Goal: Check status: Check status

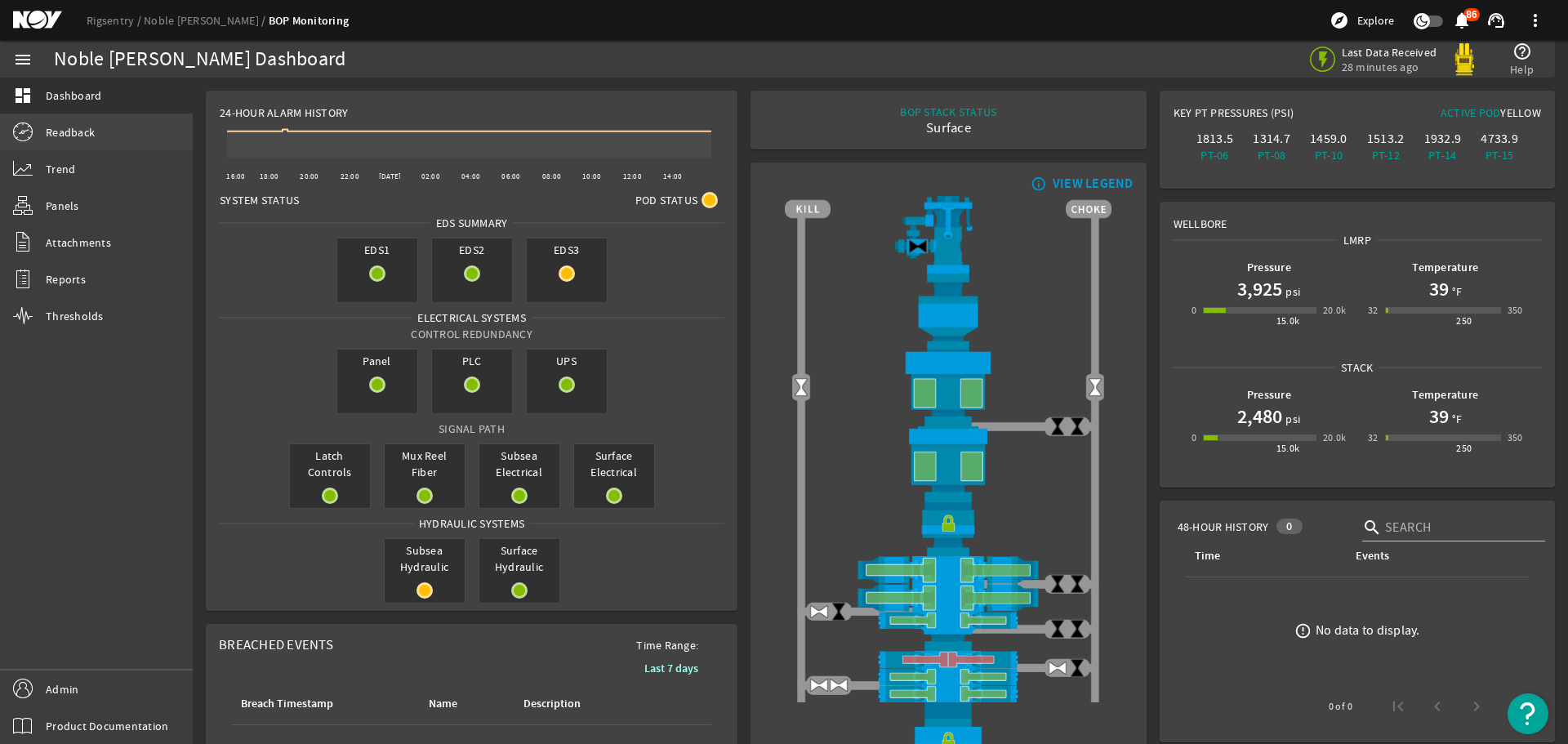
click at [149, 132] on link "Readback" at bounding box center [96, 132] width 193 height 36
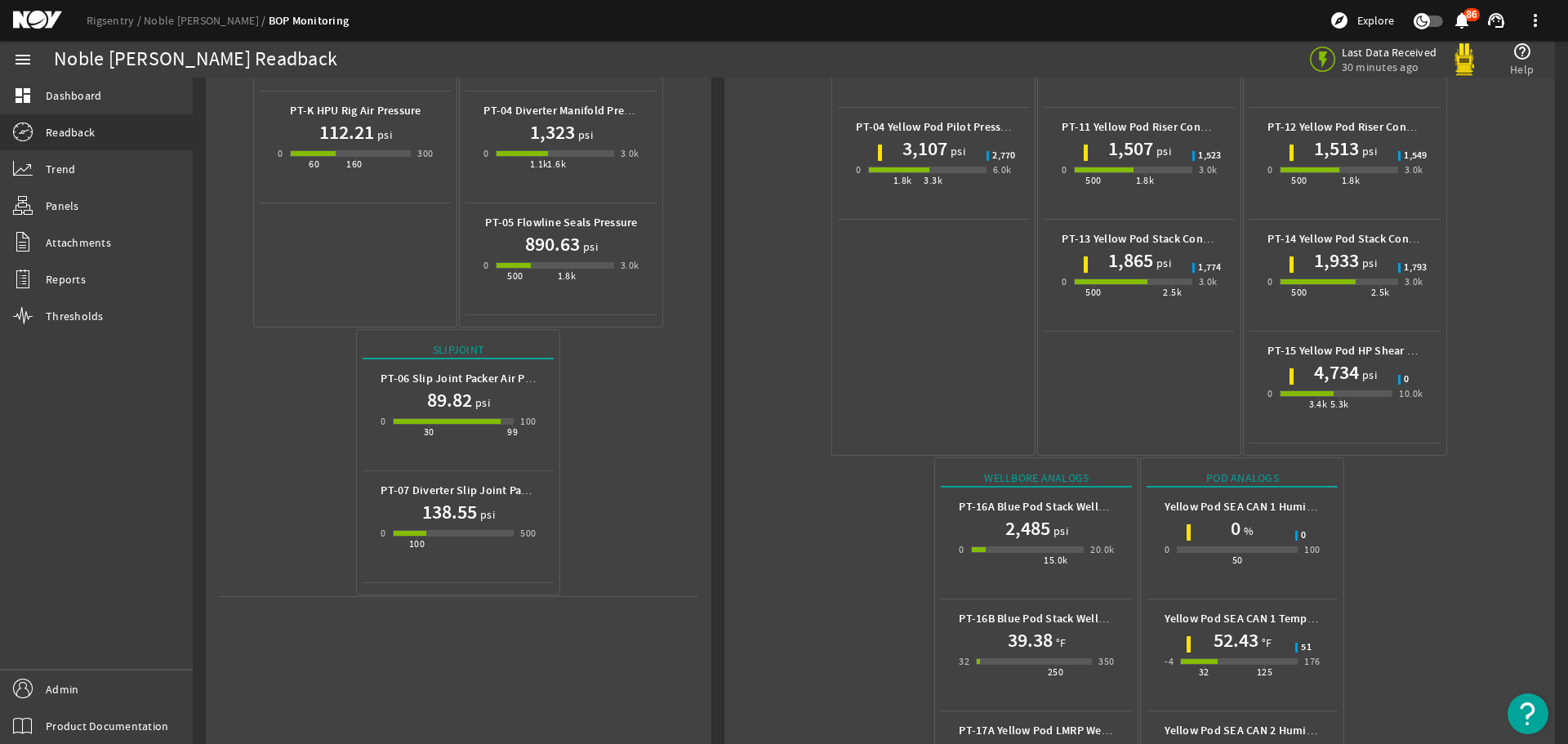
scroll to position [615, 0]
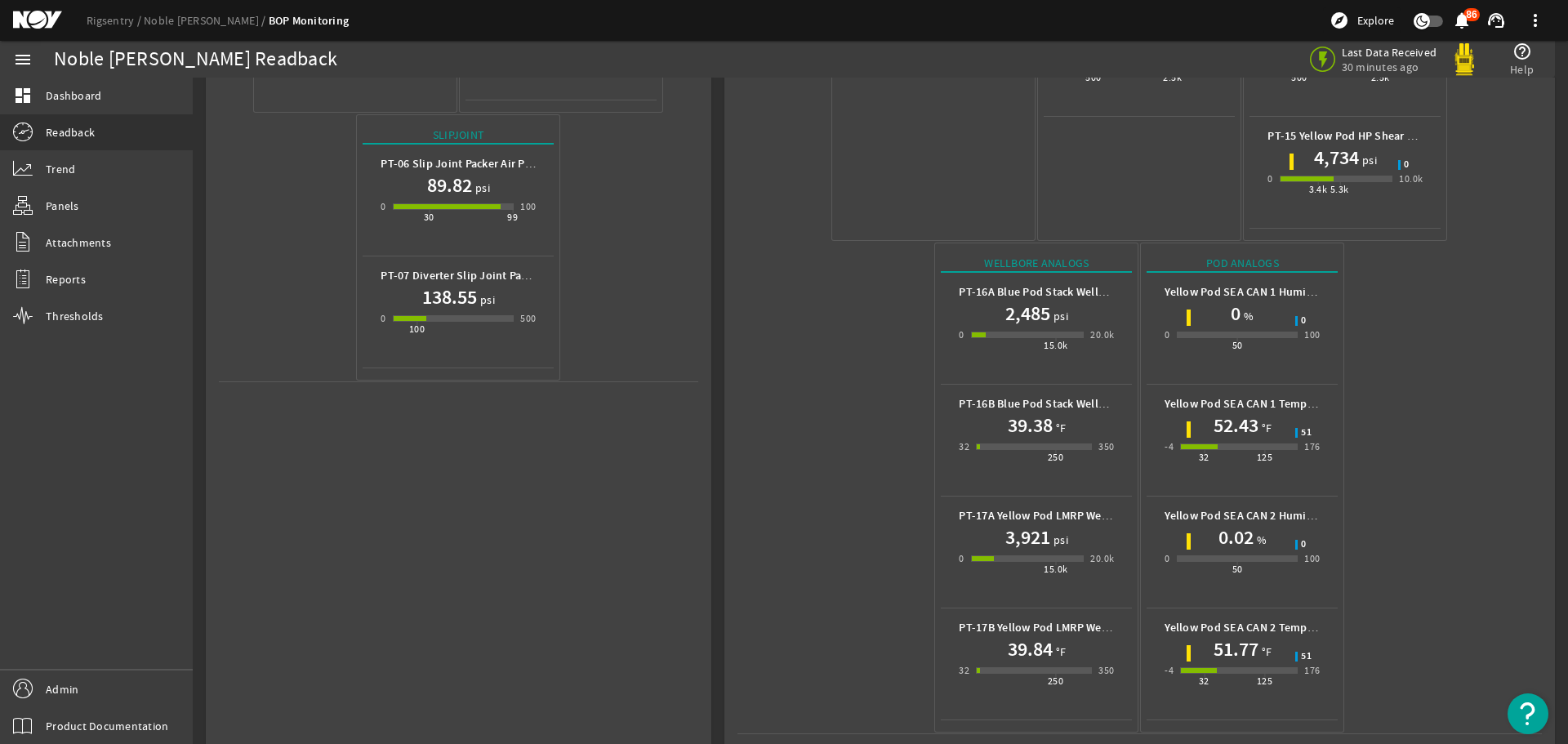
click at [1224, 413] on h1 "52.43" at bounding box center [1236, 425] width 45 height 26
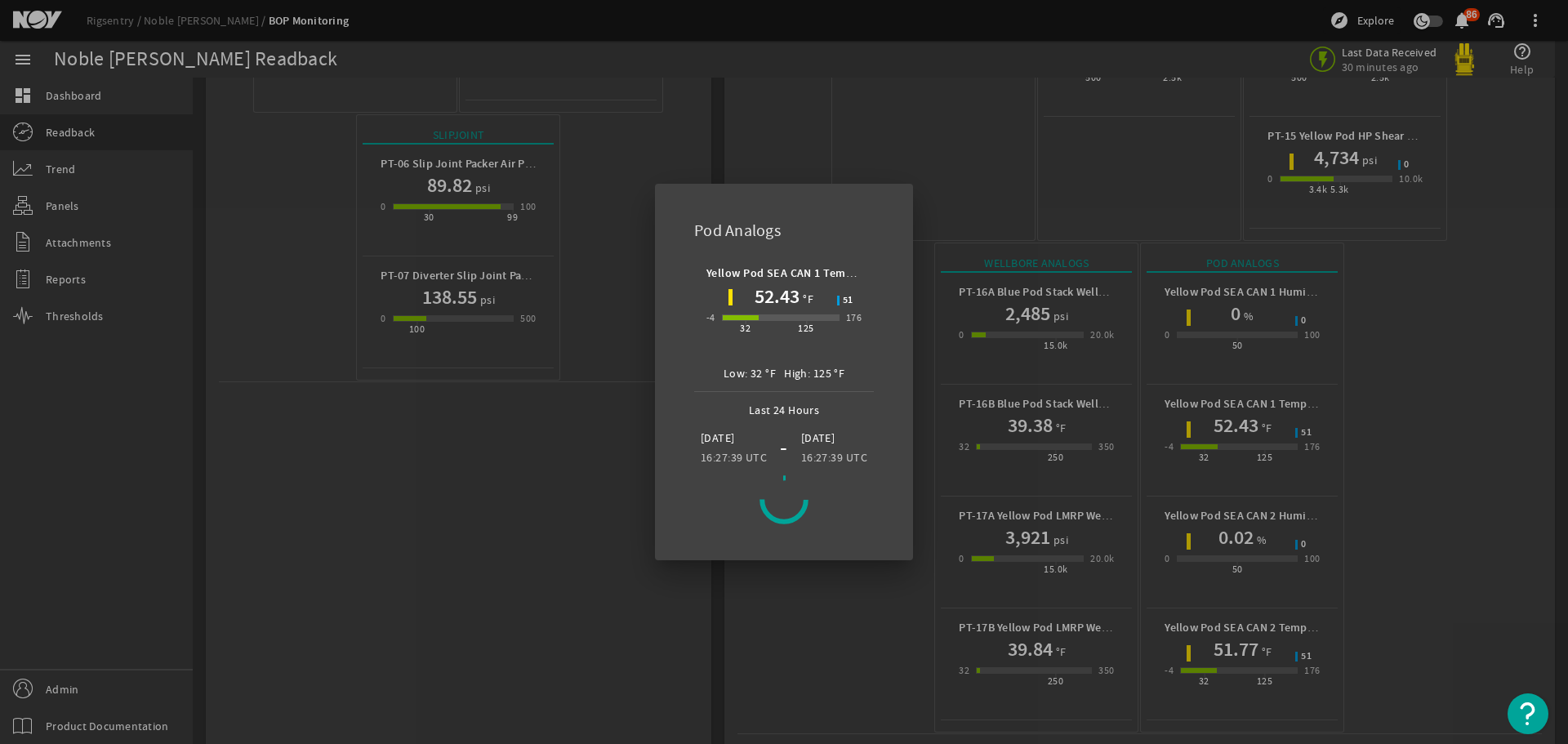
click at [1409, 322] on div at bounding box center [784, 372] width 1568 height 744
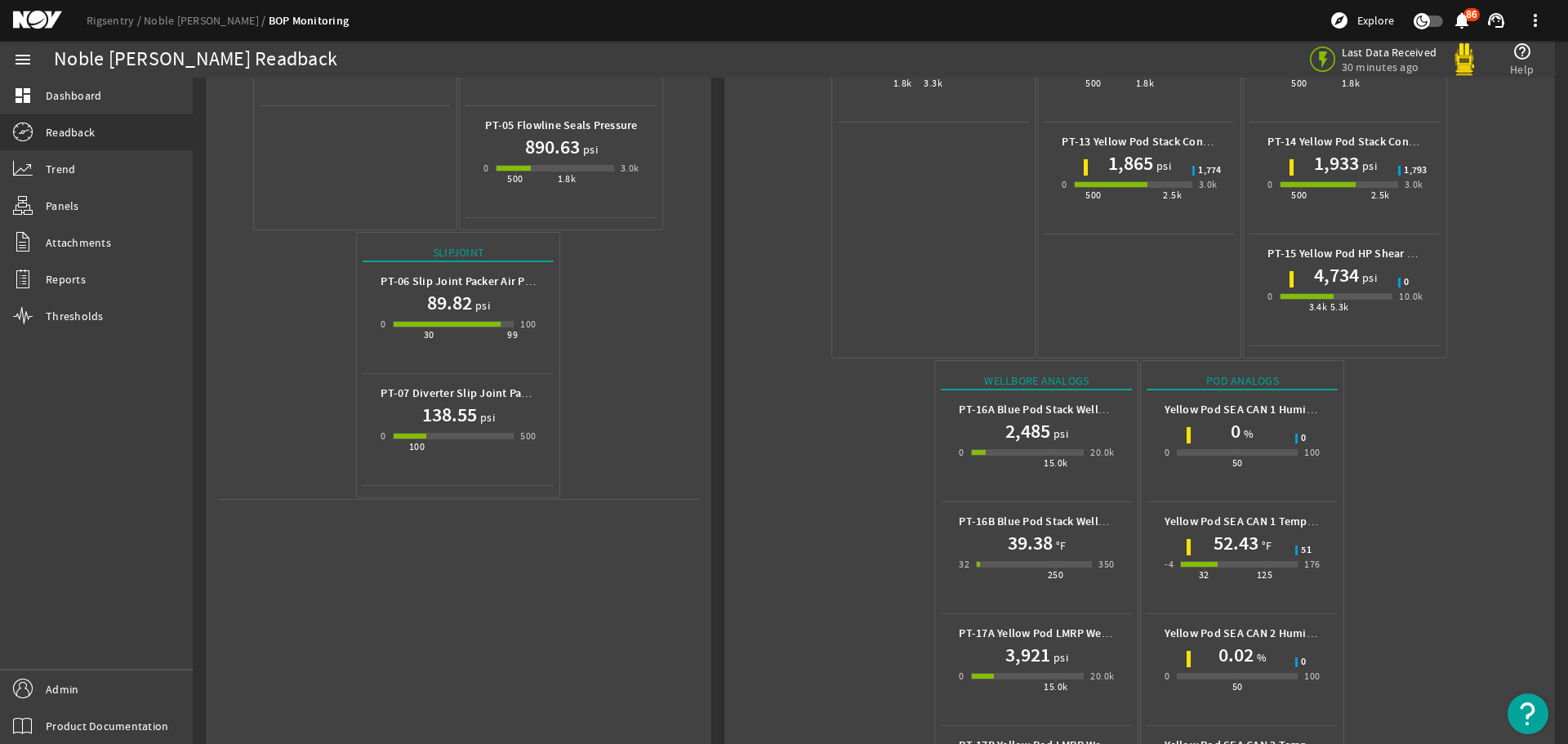
scroll to position [207, 0]
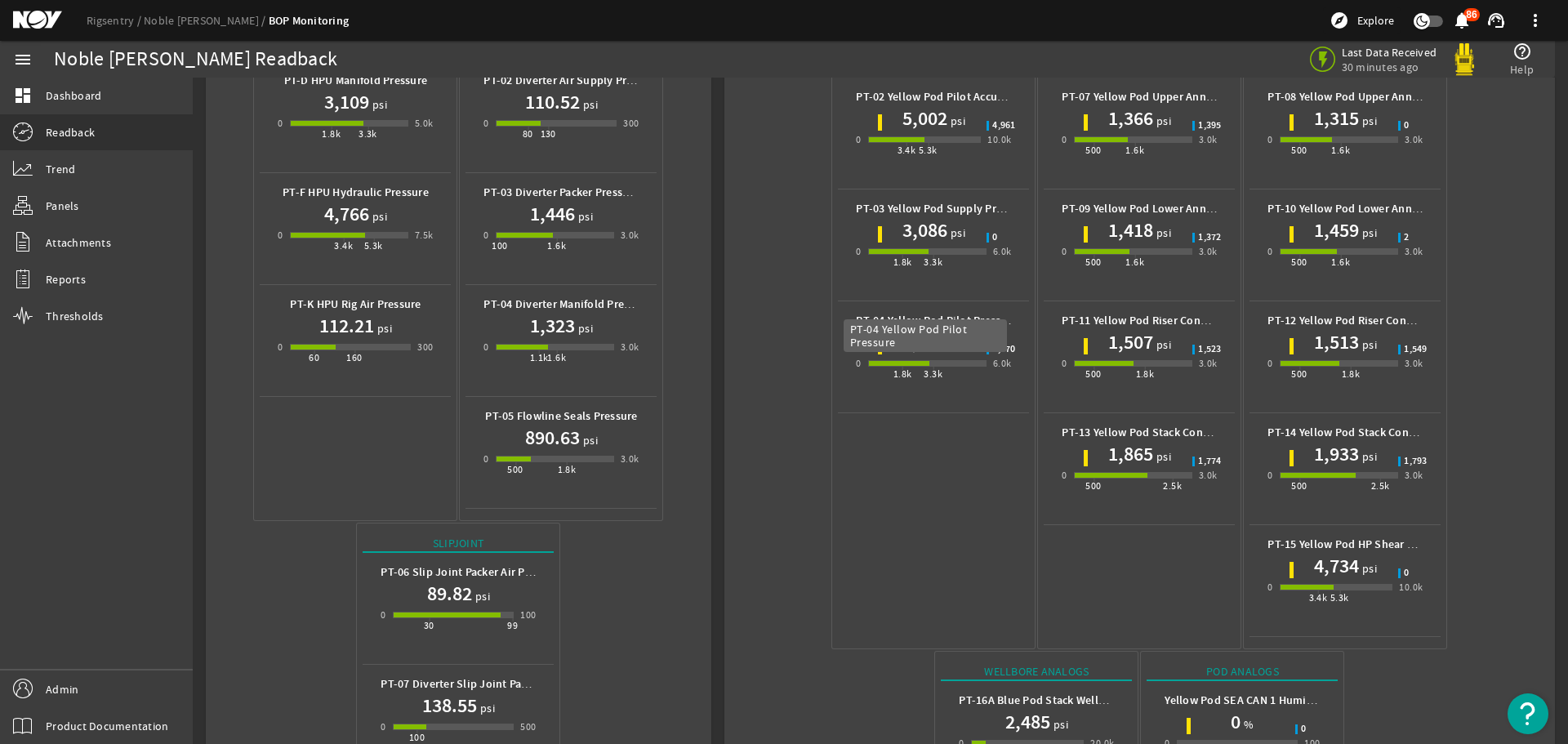
click at [890, 313] on b "PT-04 Yellow Pod Pilot Pressure" at bounding box center [936, 320] width 162 height 15
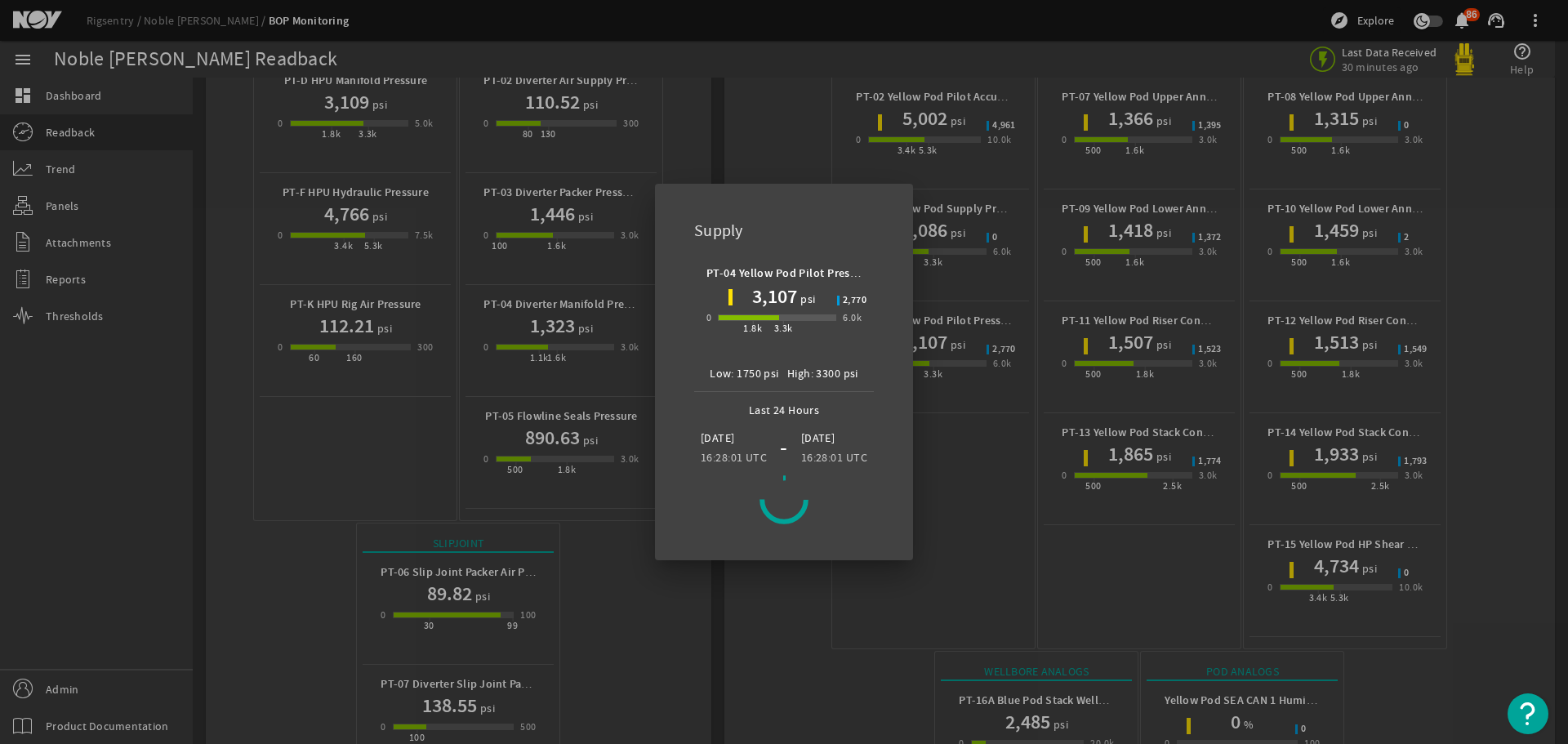
drag, startPoint x: 1041, startPoint y: 479, endPoint x: 1024, endPoint y: 475, distance: 17.5
click at [1038, 478] on div at bounding box center [784, 372] width 1568 height 744
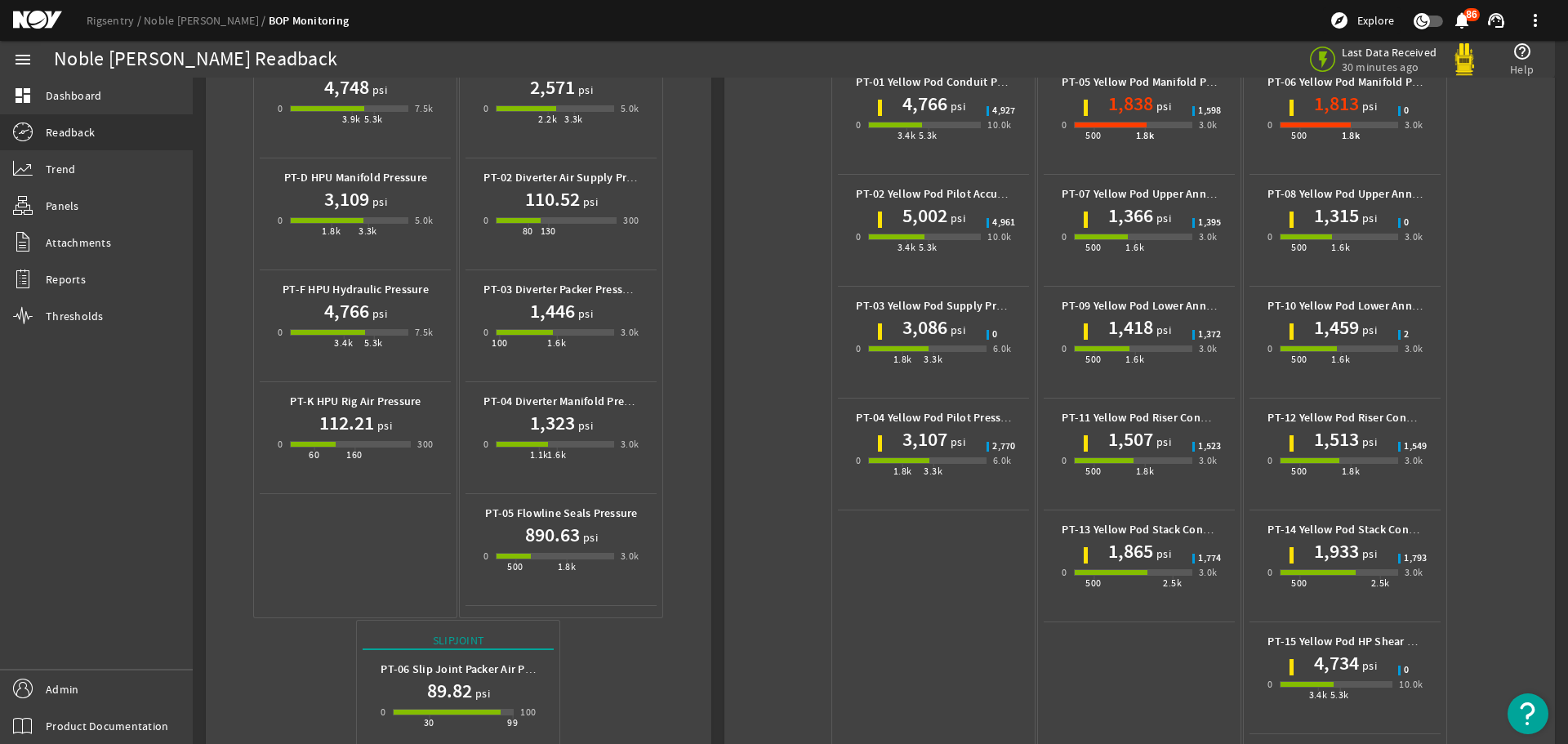
scroll to position [0, 0]
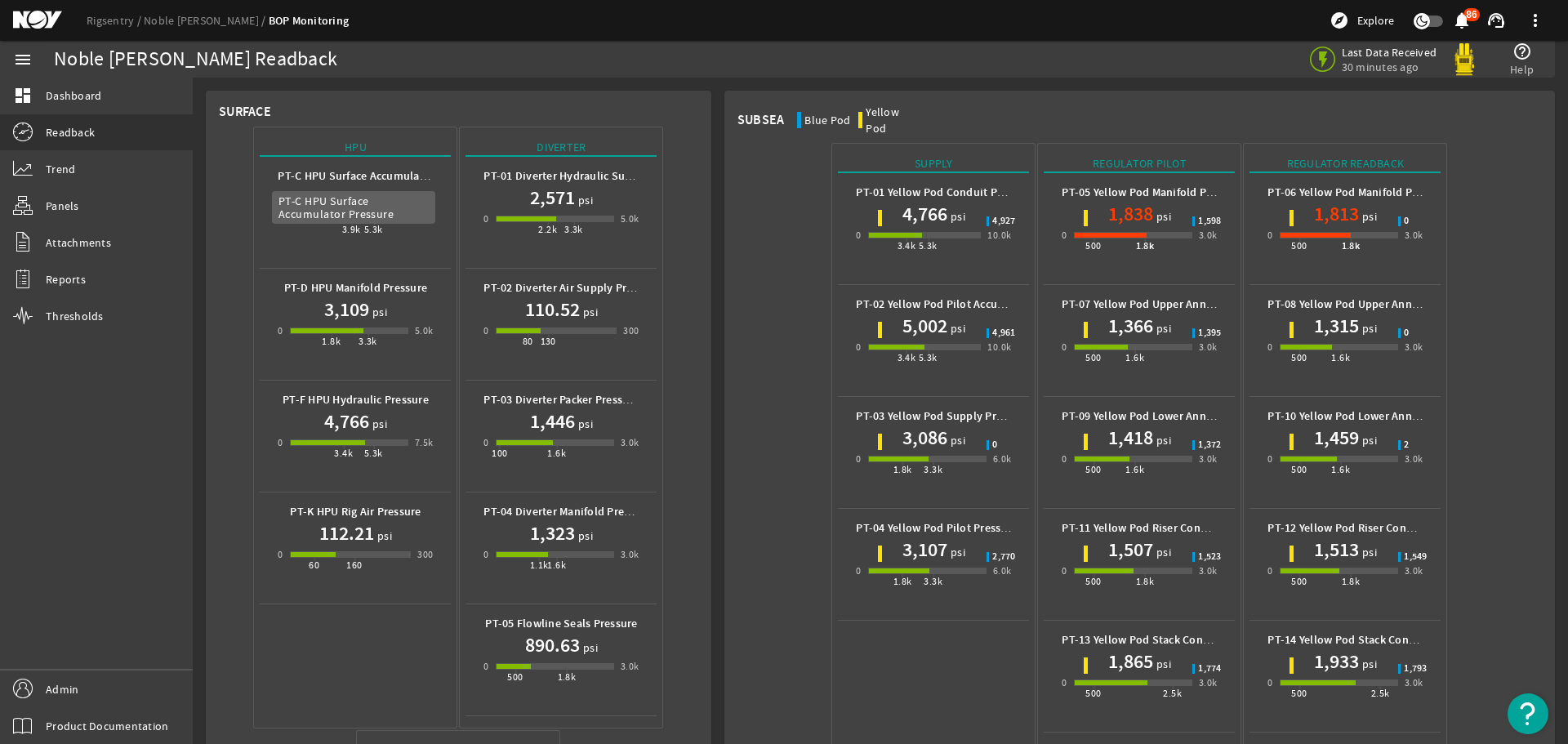
click at [348, 178] on b "PT-C HPU Surface Accumulator Pressure" at bounding box center [379, 176] width 203 height 15
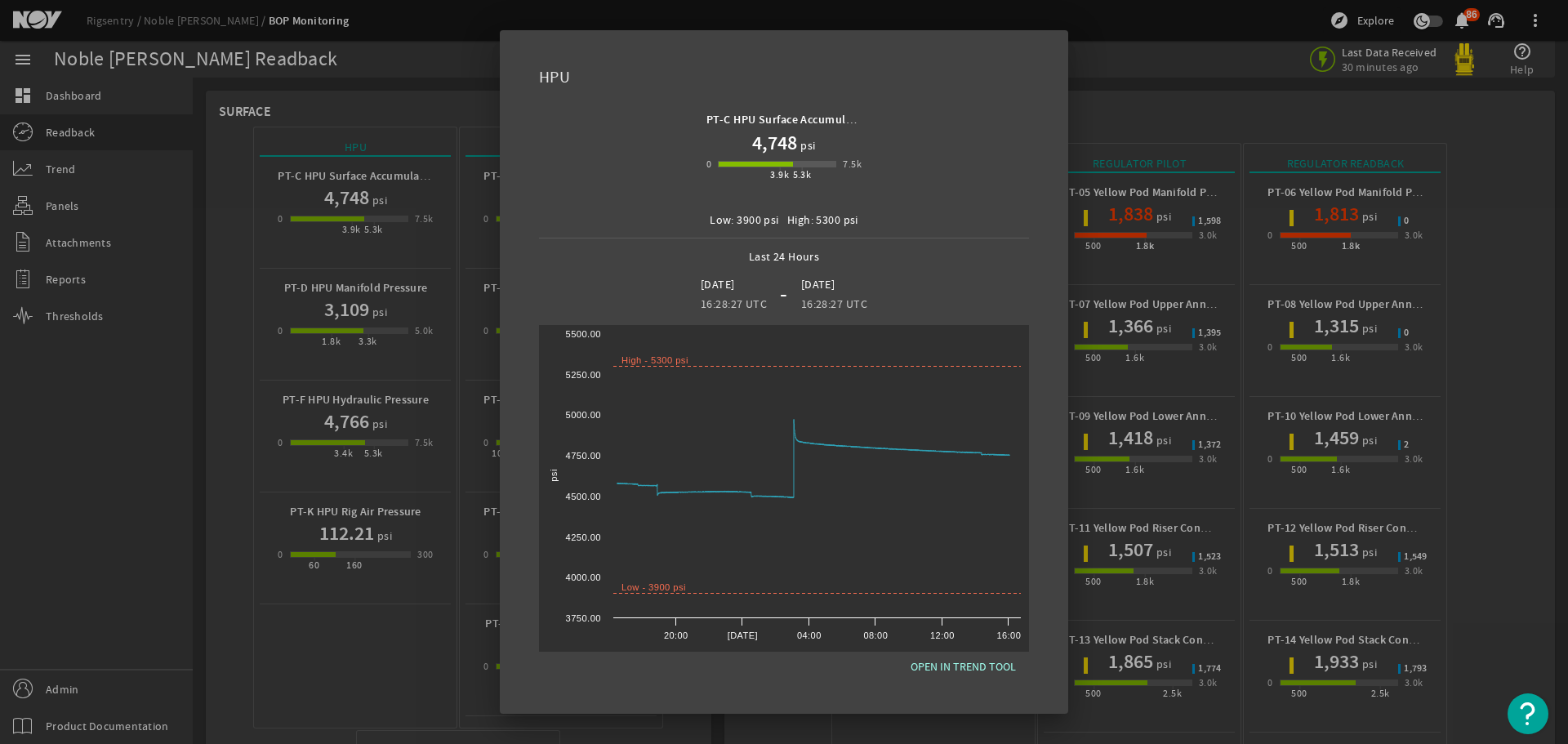
click at [398, 97] on div at bounding box center [784, 372] width 1568 height 744
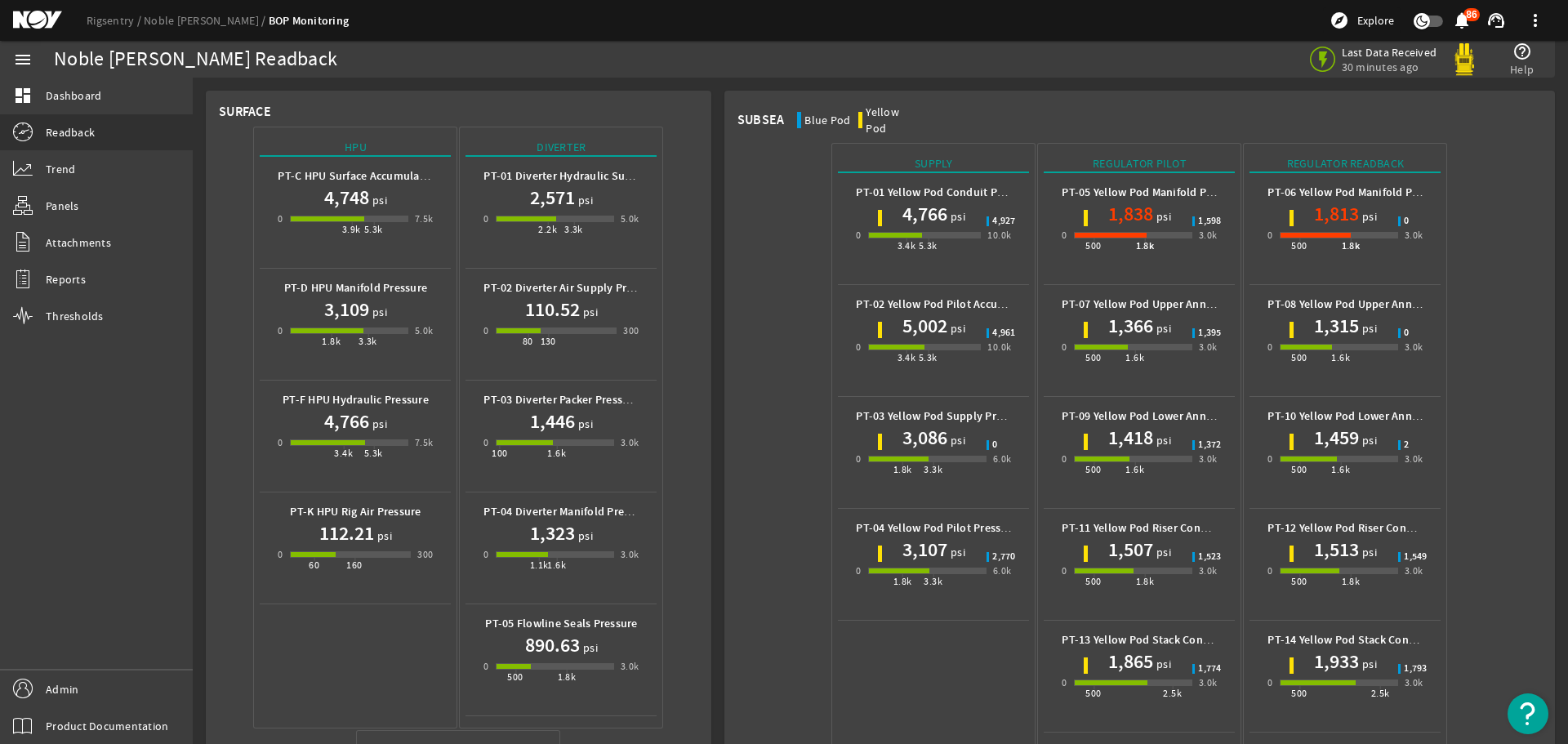
click at [931, 536] on h1 "3,107" at bounding box center [924, 549] width 45 height 26
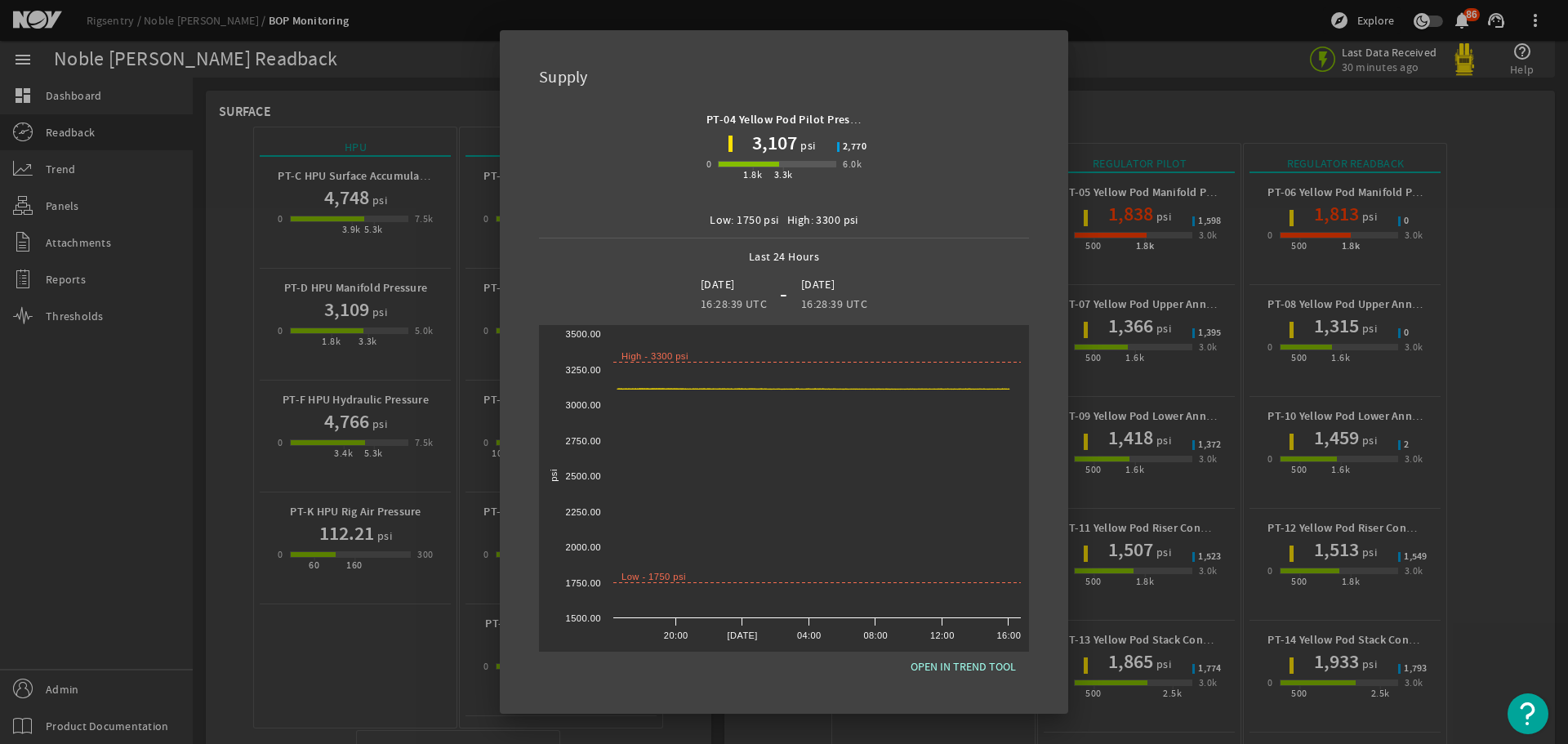
click at [1472, 479] on div at bounding box center [784, 372] width 1568 height 744
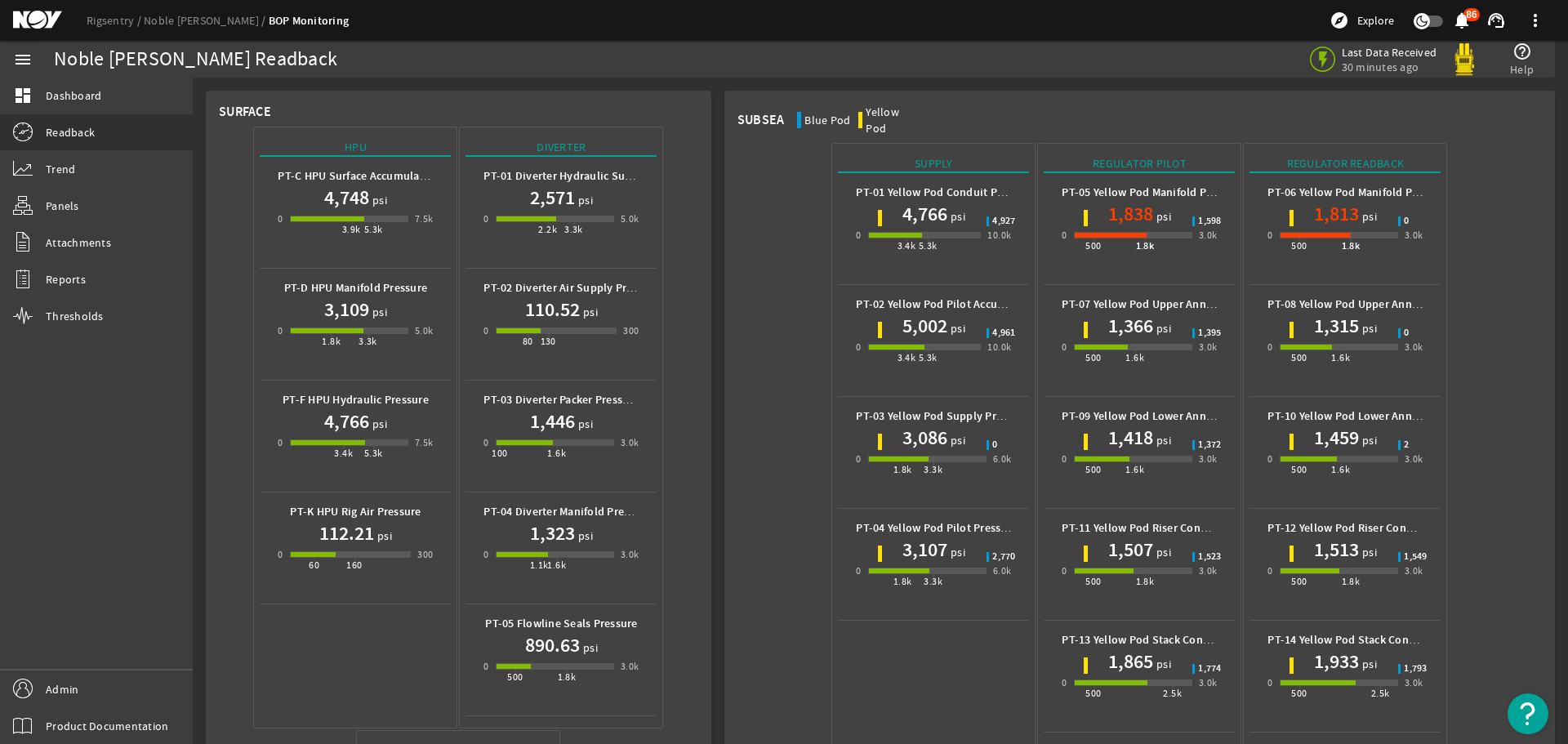
scroll to position [408, 0]
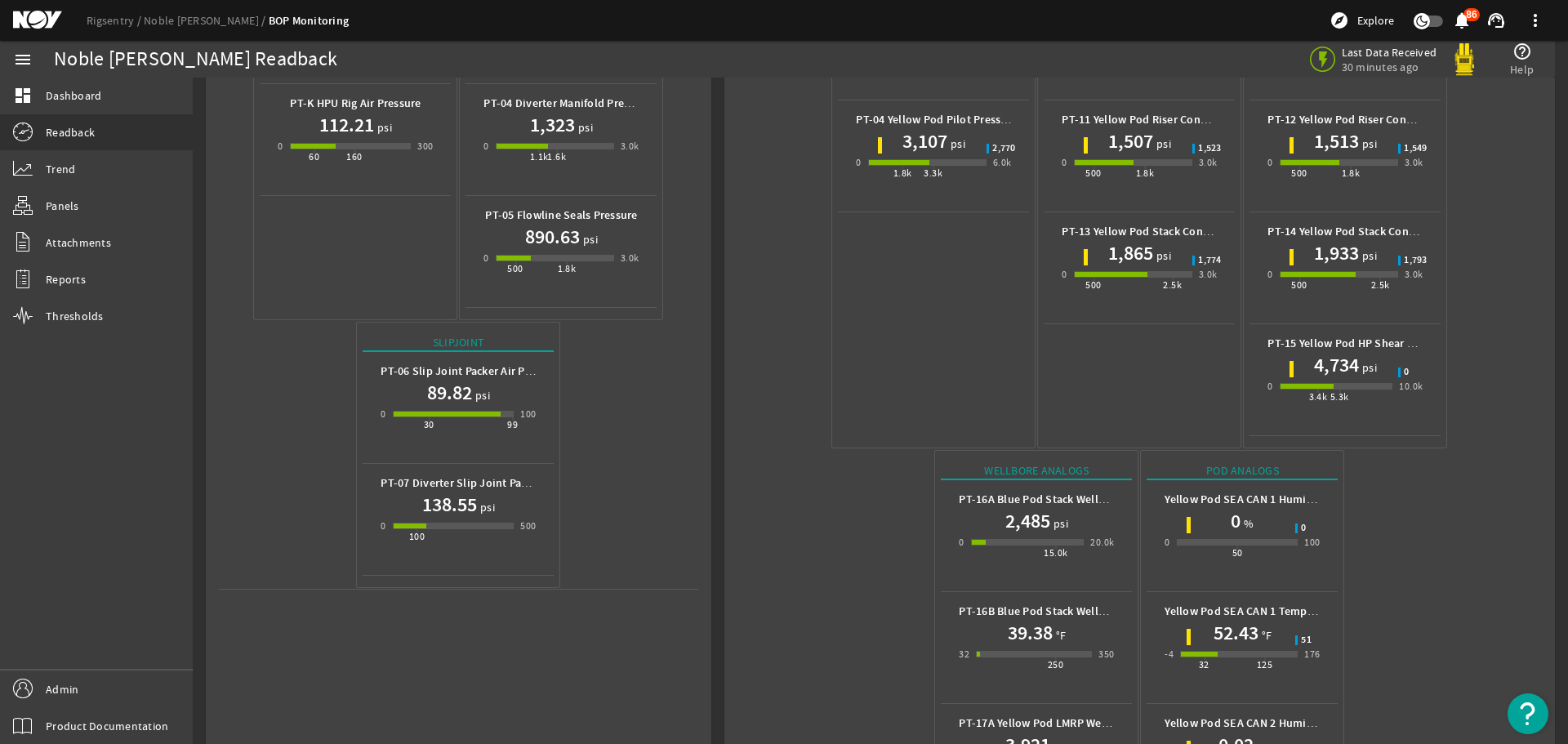
click at [1065, 508] on div "2,485 psi" at bounding box center [1036, 521] width 155 height 26
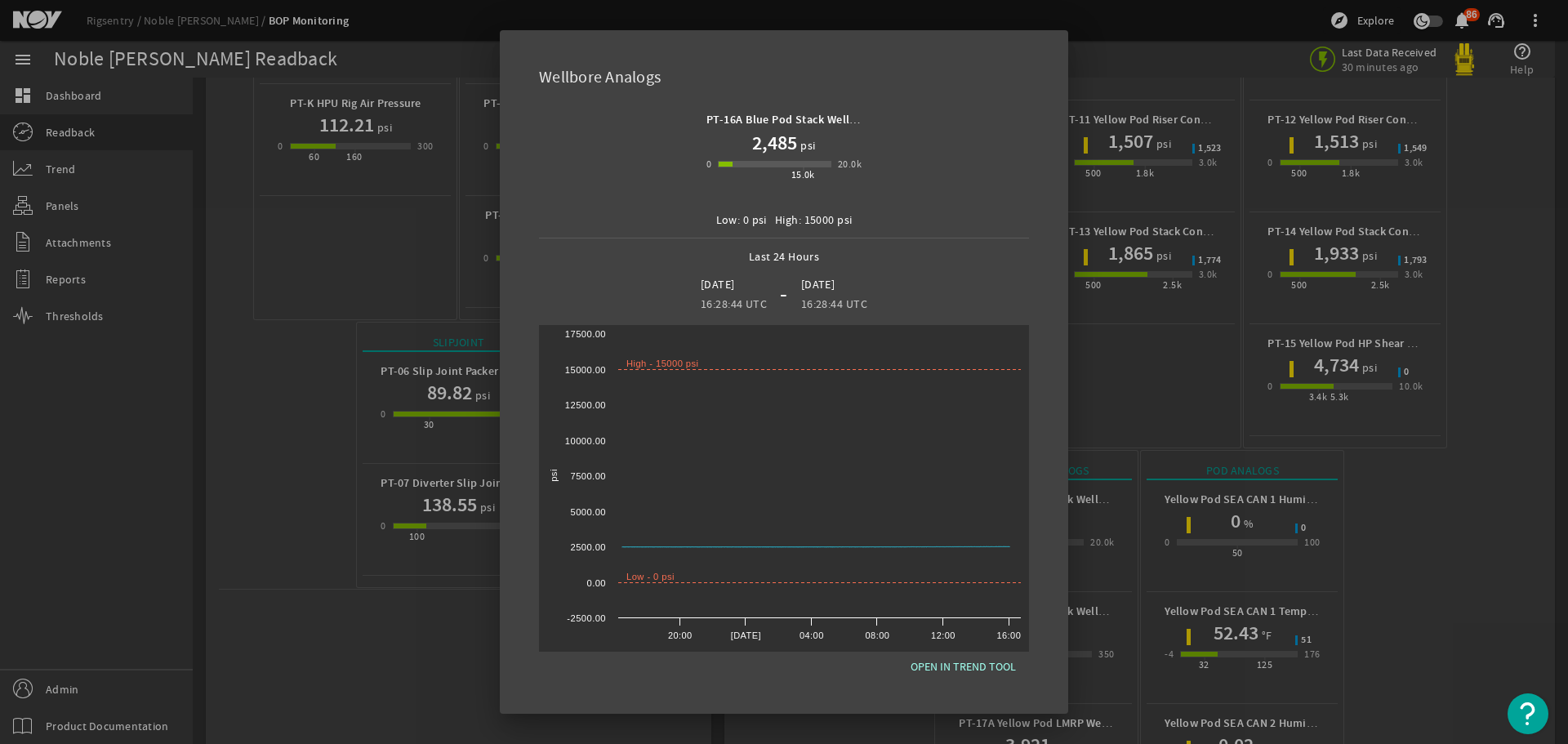
click at [1428, 462] on div at bounding box center [784, 372] width 1568 height 744
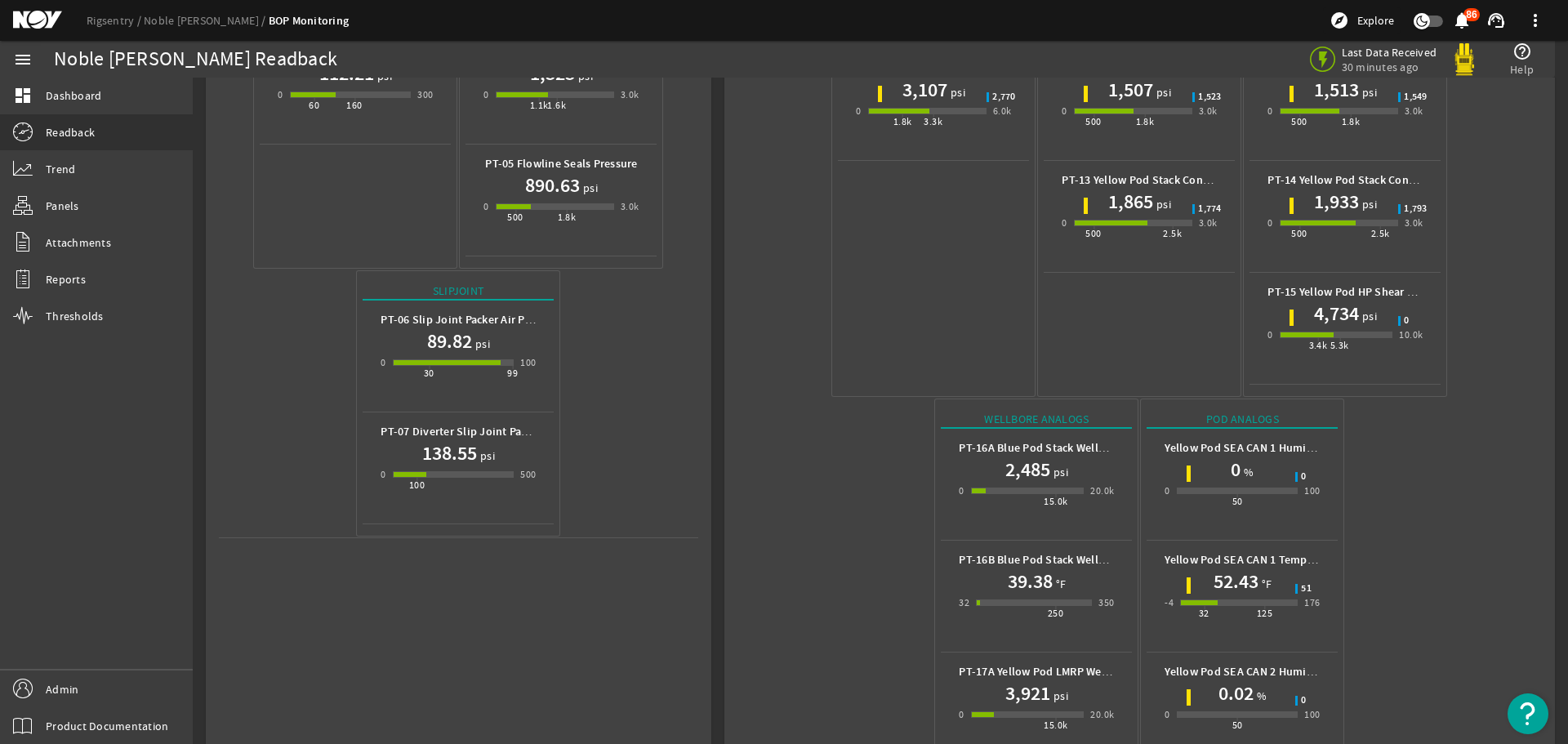
scroll to position [615, 0]
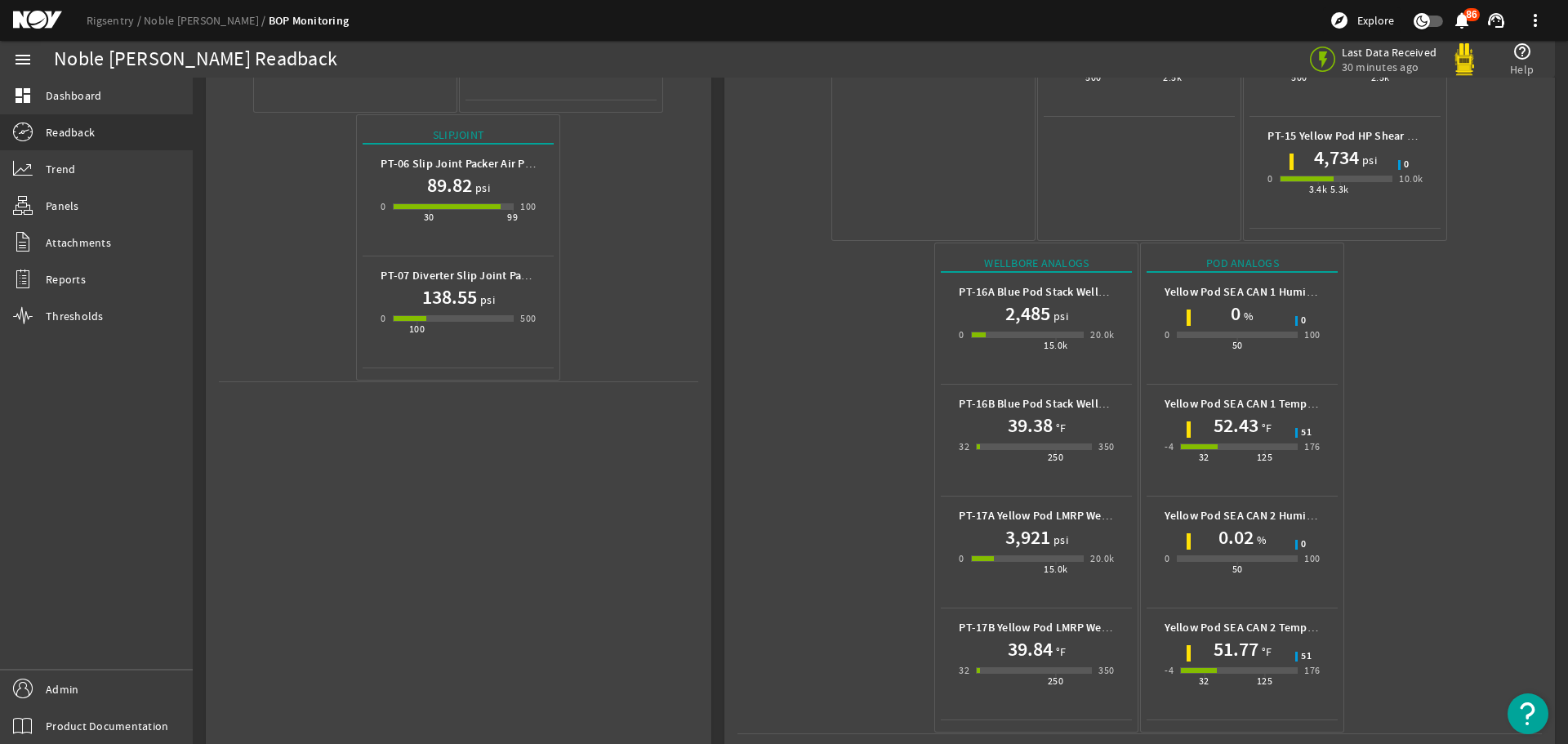
click at [1231, 413] on h1 "52.43" at bounding box center [1236, 425] width 45 height 26
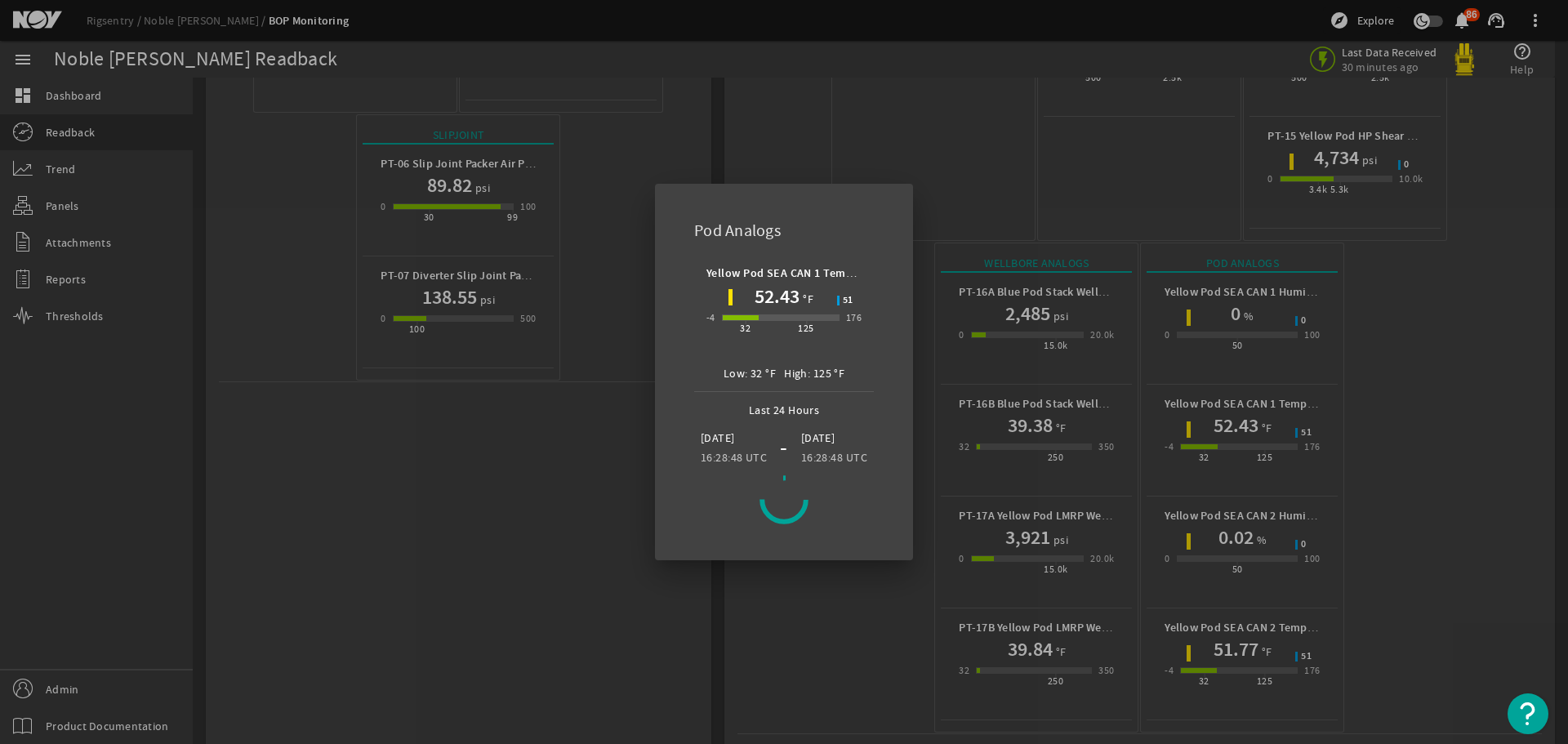
click at [1397, 407] on div at bounding box center [784, 372] width 1568 height 744
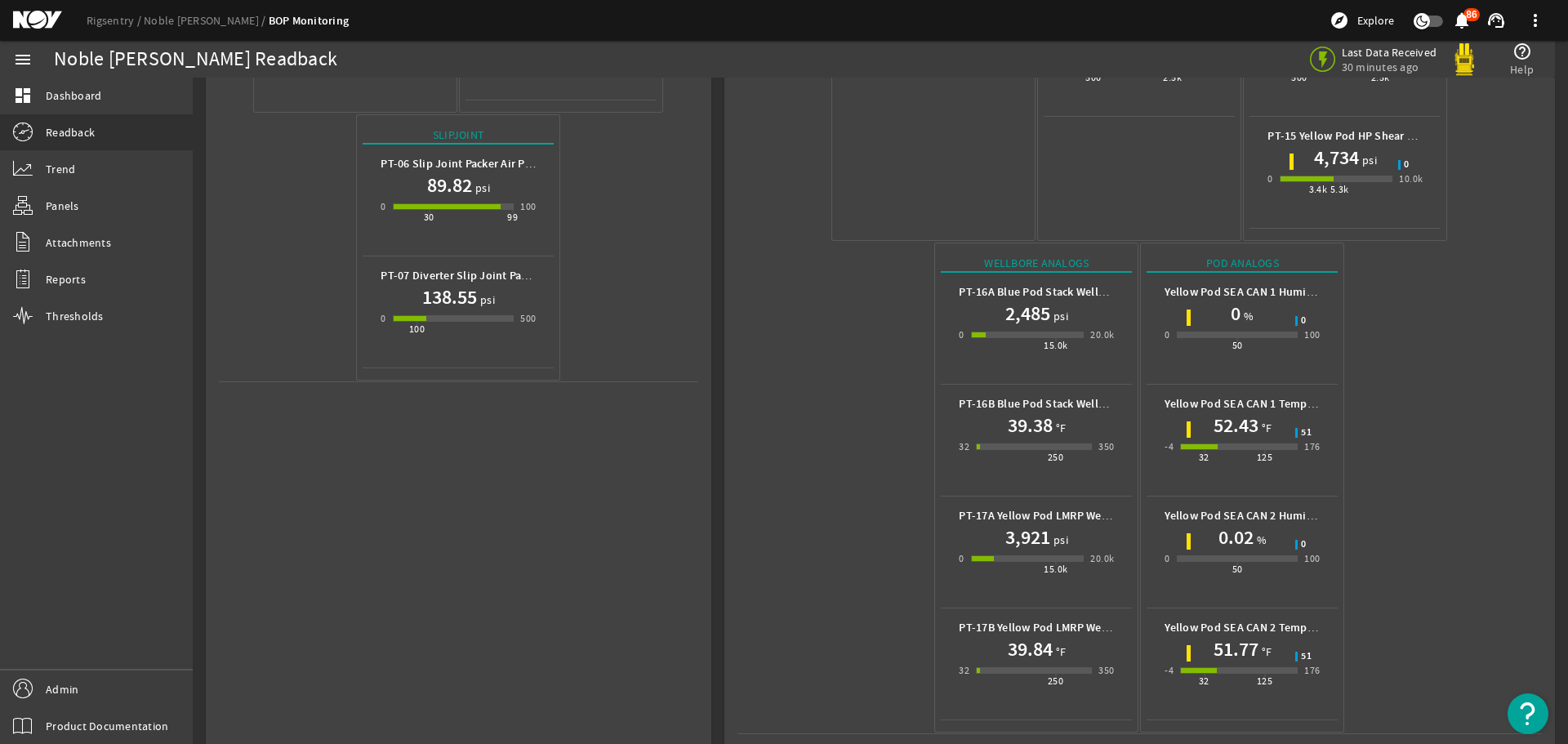
click at [1265, 413] on div "52.43 °F" at bounding box center [1242, 425] width 155 height 26
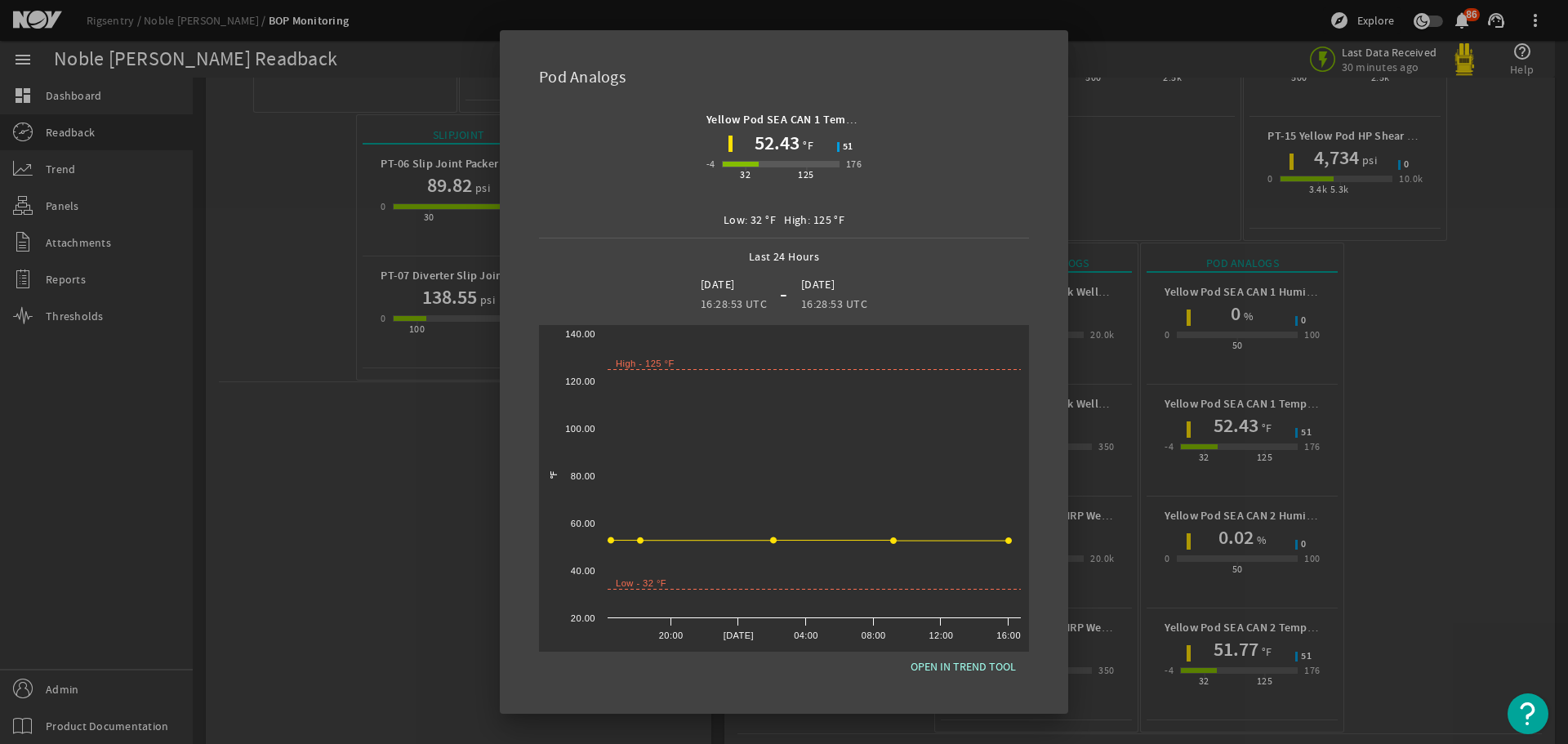
click at [1438, 371] on div at bounding box center [784, 372] width 1568 height 744
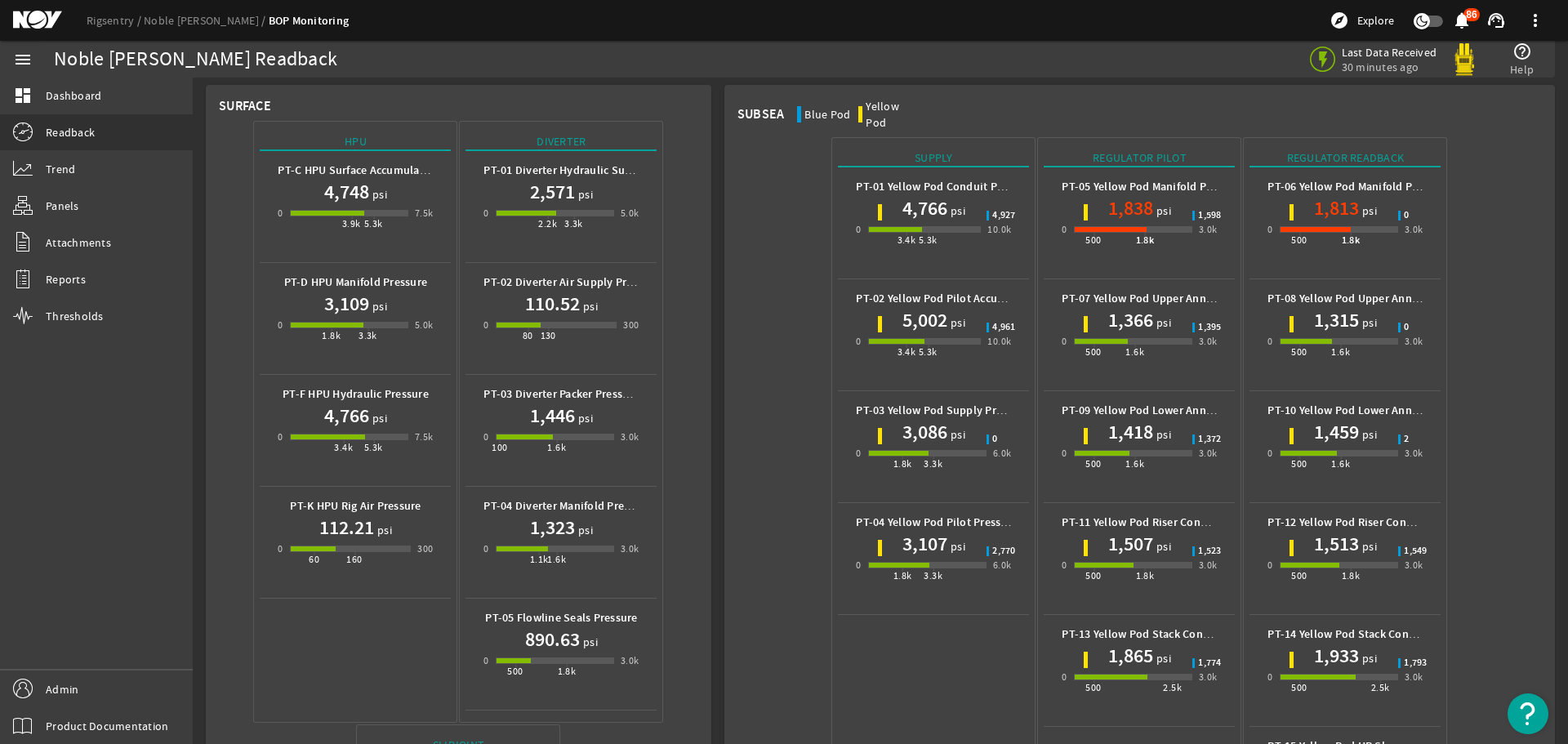
scroll to position [0, 0]
